Goal: Information Seeking & Learning: Find specific fact

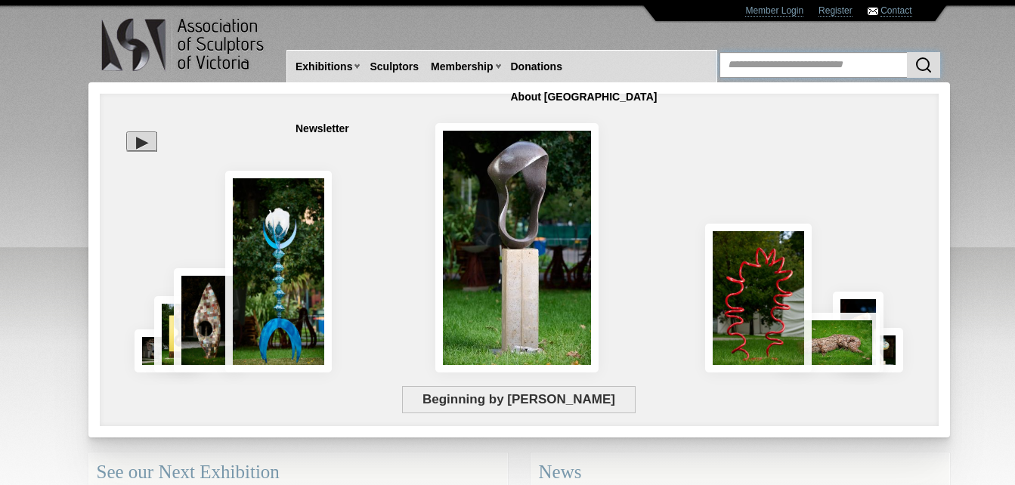
click at [796, 64] on input "text" at bounding box center [829, 65] width 221 height 26
type input "******"
click at [907, 52] on button "submit" at bounding box center [923, 65] width 33 height 26
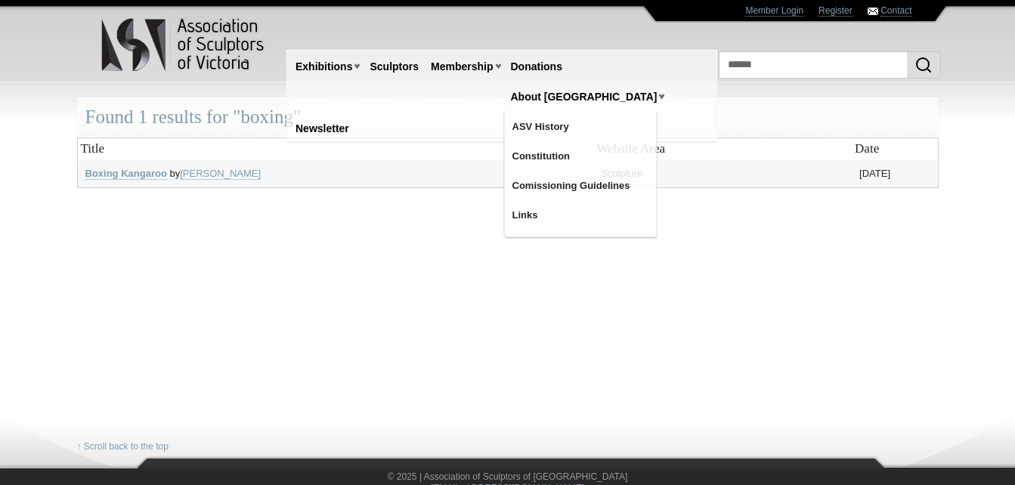
click at [504, 137] on th "Title" at bounding box center [335, 148] width 516 height 22
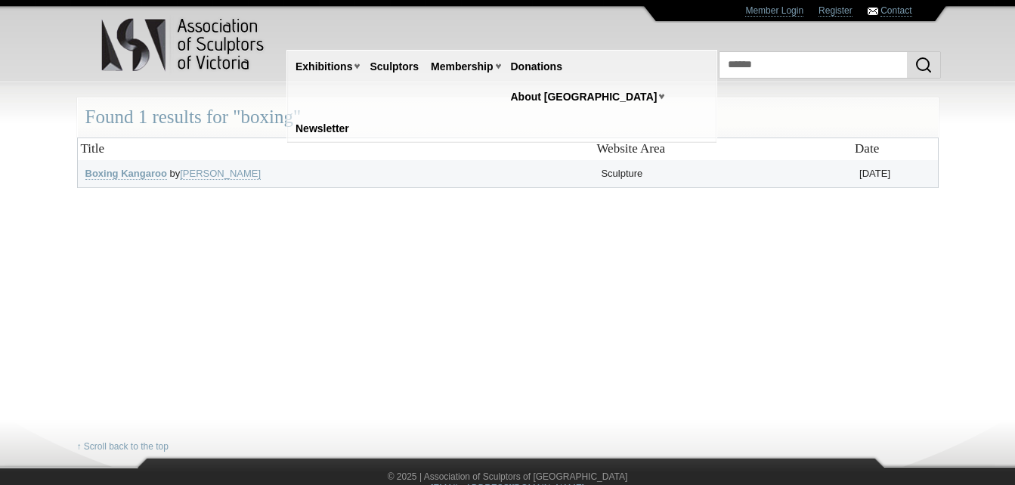
click at [520, 153] on th "Title" at bounding box center [335, 148] width 516 height 22
click at [536, 179] on td "Boxing Kangaroo by Alex Falconer-Pritchard" at bounding box center [335, 174] width 516 height 28
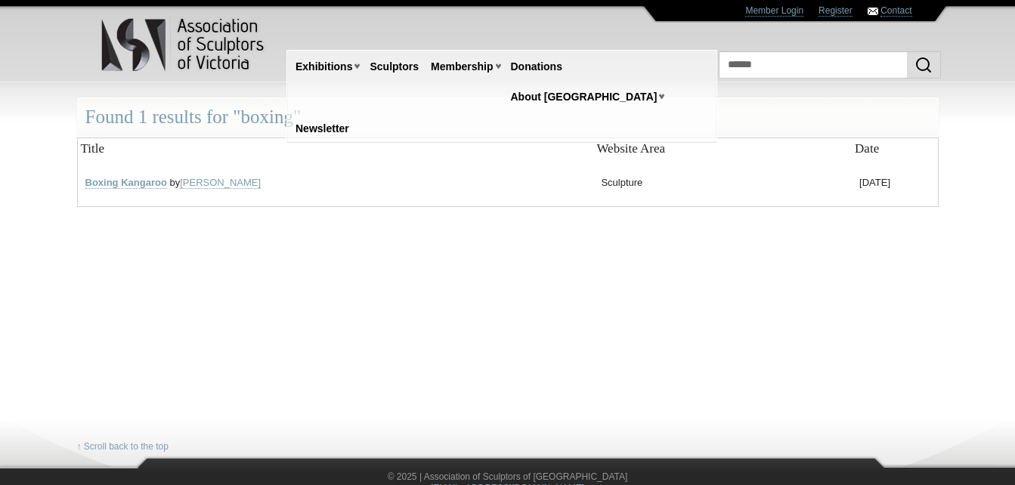
click at [474, 181] on td "Boxing Kangaroo by Alex Falconer-Pritchard" at bounding box center [335, 183] width 516 height 47
click at [612, 185] on td "Sculpture" at bounding box center [722, 183] width 258 height 47
click at [139, 187] on b "Boxing Kangaroo" at bounding box center [127, 193] width 85 height 12
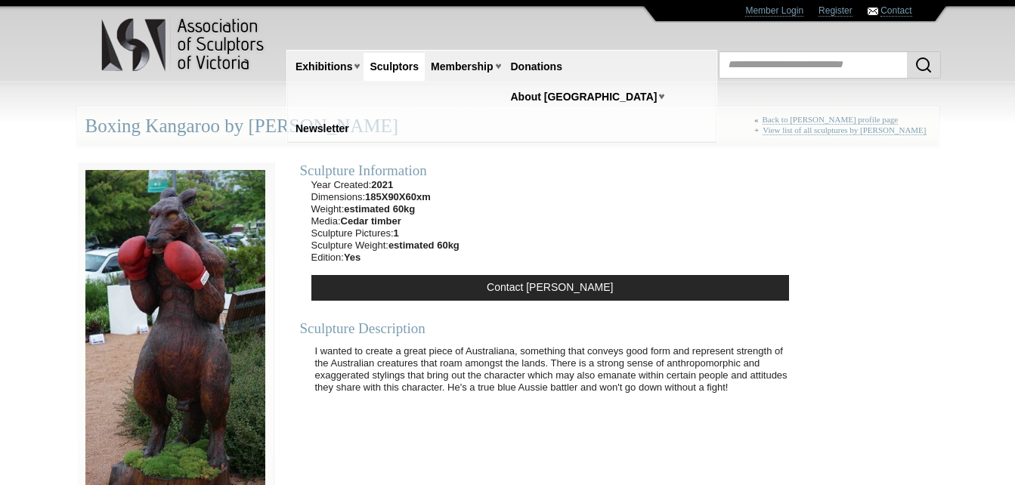
click at [666, 229] on div "Sculpture Information Year Created: 2021 Dimensions: 185X90X60xm Weight: estima…" at bounding box center [549, 278] width 515 height 262
